Goal: Navigation & Orientation: Find specific page/section

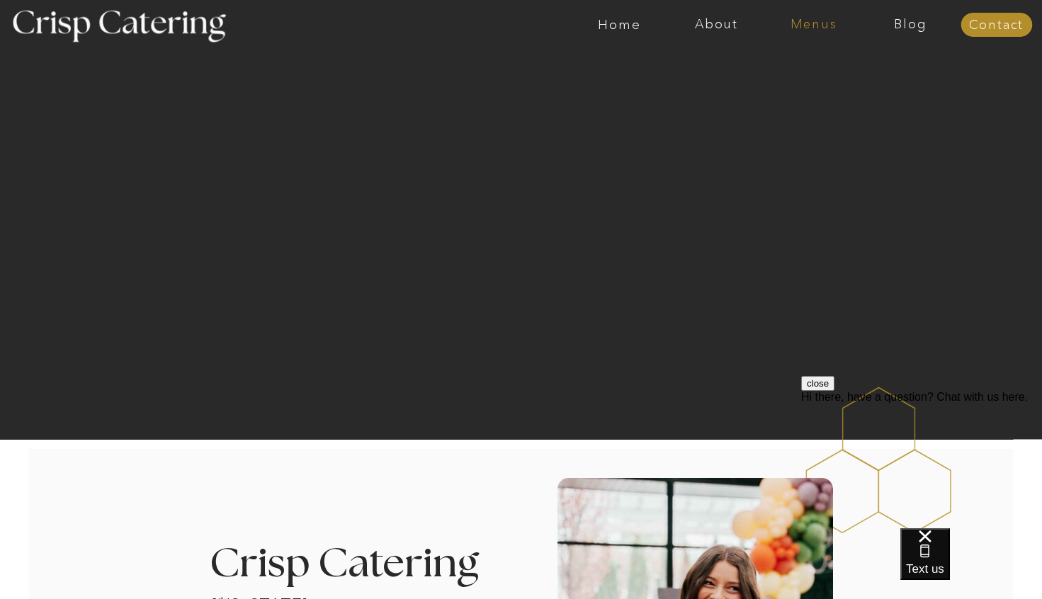
click at [823, 21] on nav "Menus" at bounding box center [813, 25] width 97 height 14
click at [792, 82] on nav "Winter (Sep-Feb)" at bounding box center [812, 82] width 116 height 13
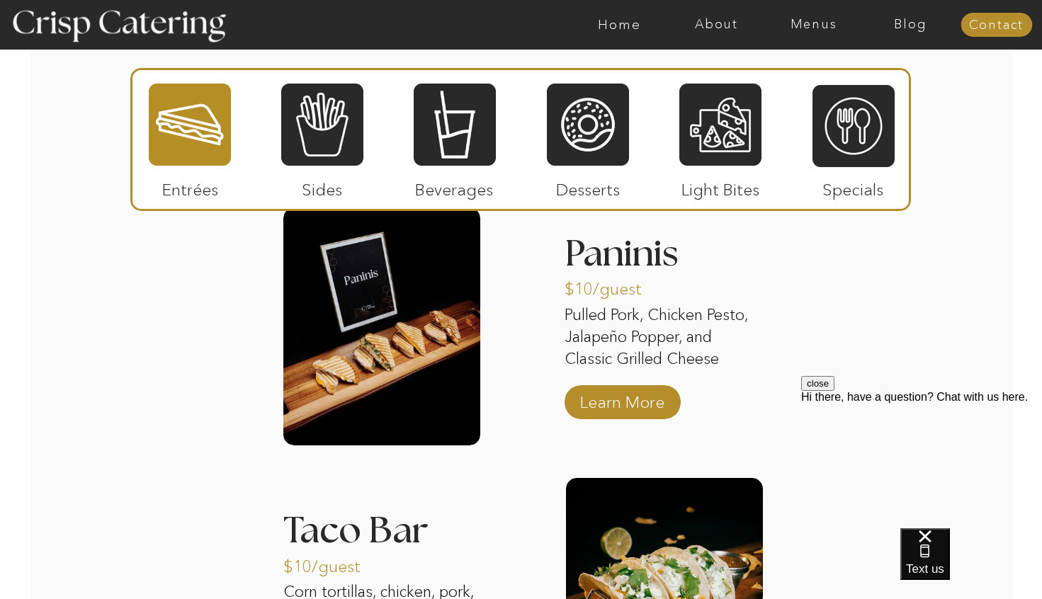
scroll to position [1765, 0]
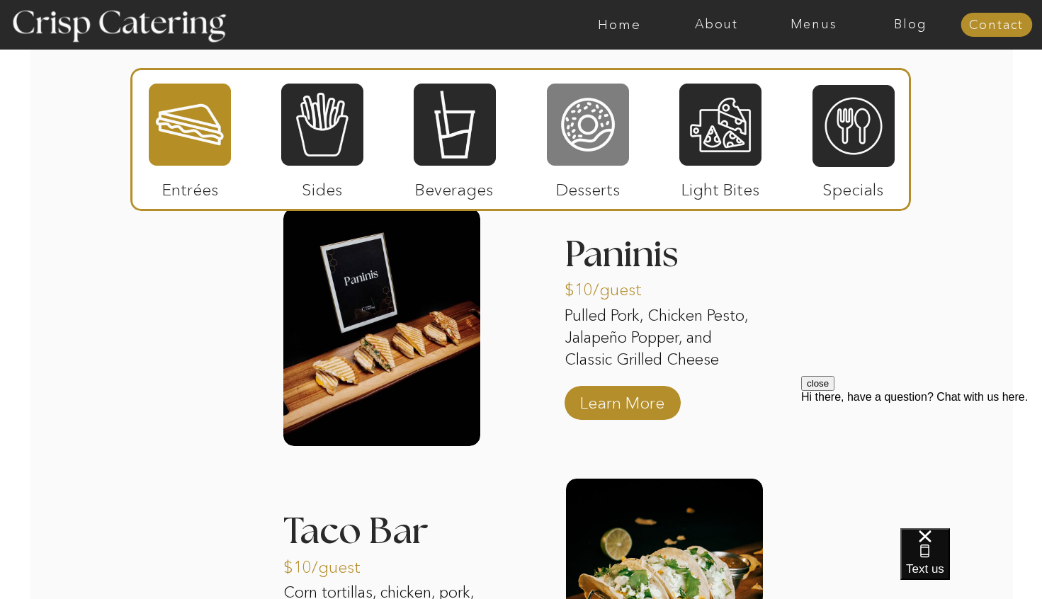
click at [582, 140] on div at bounding box center [588, 124] width 82 height 85
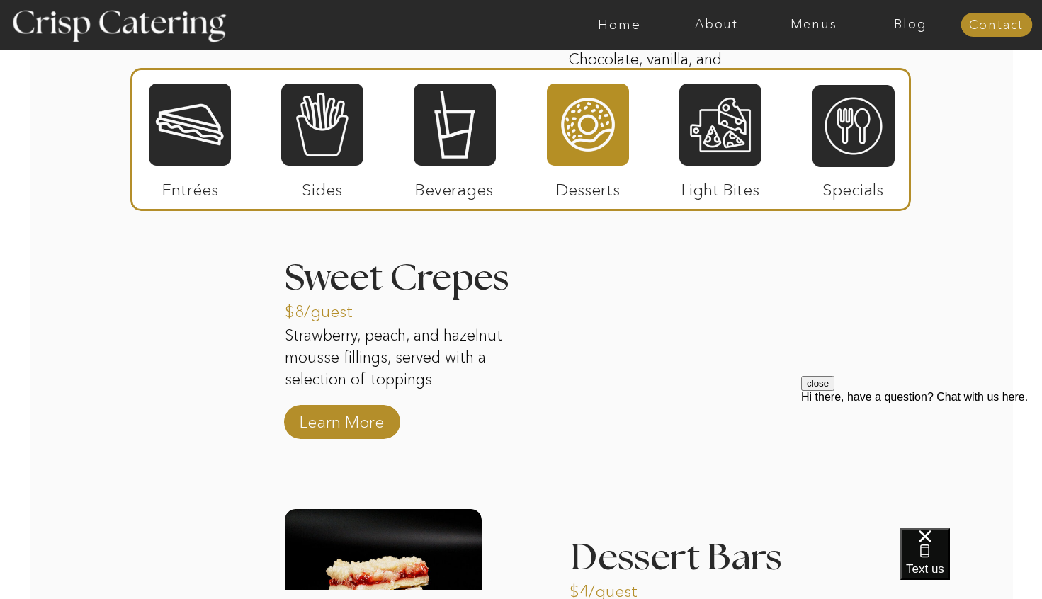
scroll to position [2034, 0]
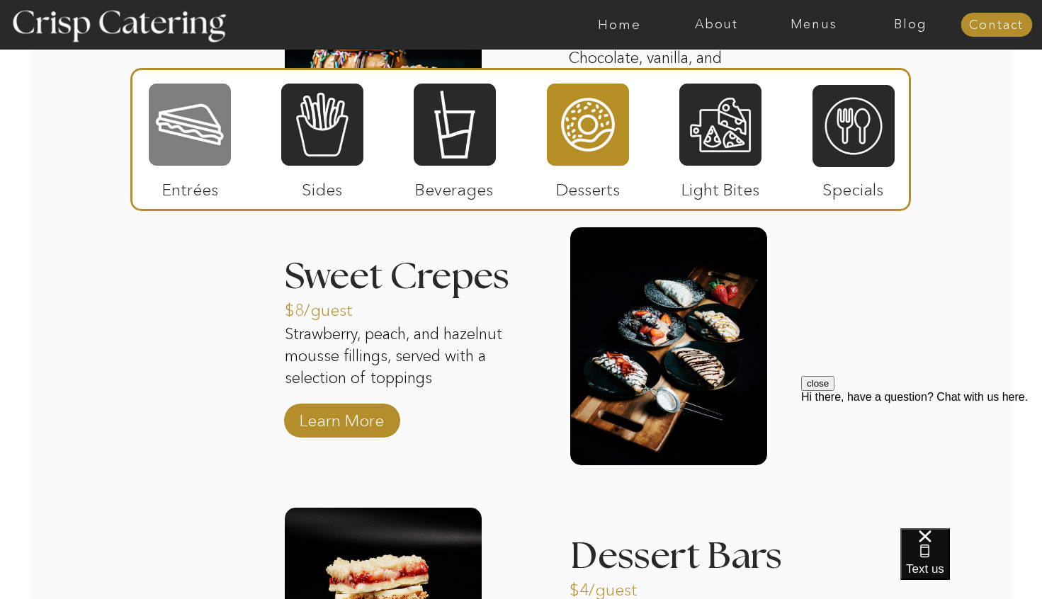
click at [204, 142] on div at bounding box center [190, 124] width 82 height 85
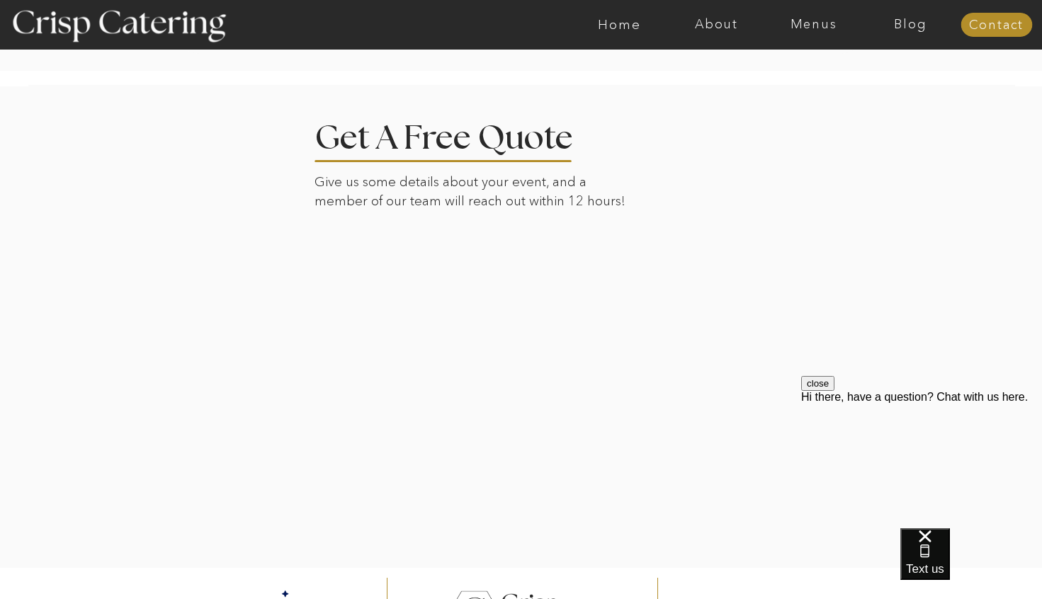
scroll to position [3213, 0]
